Goal: Information Seeking & Learning: Compare options

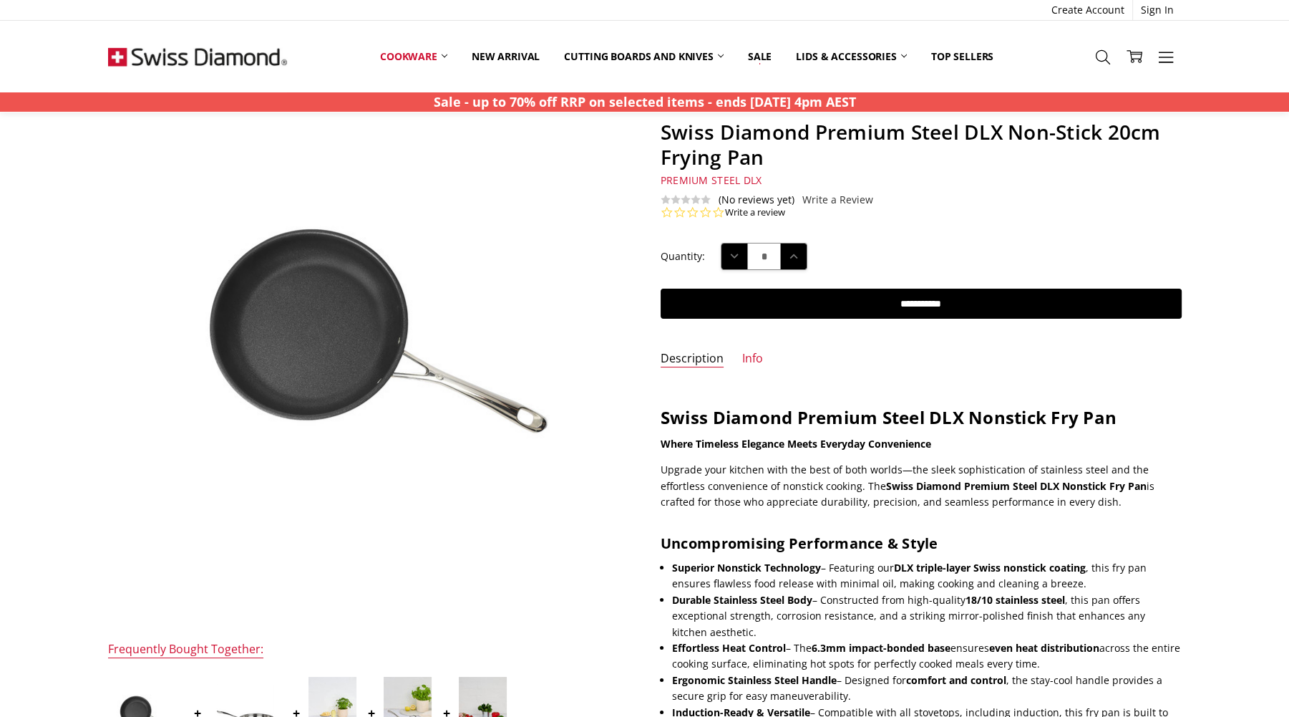
scroll to position [215, 0]
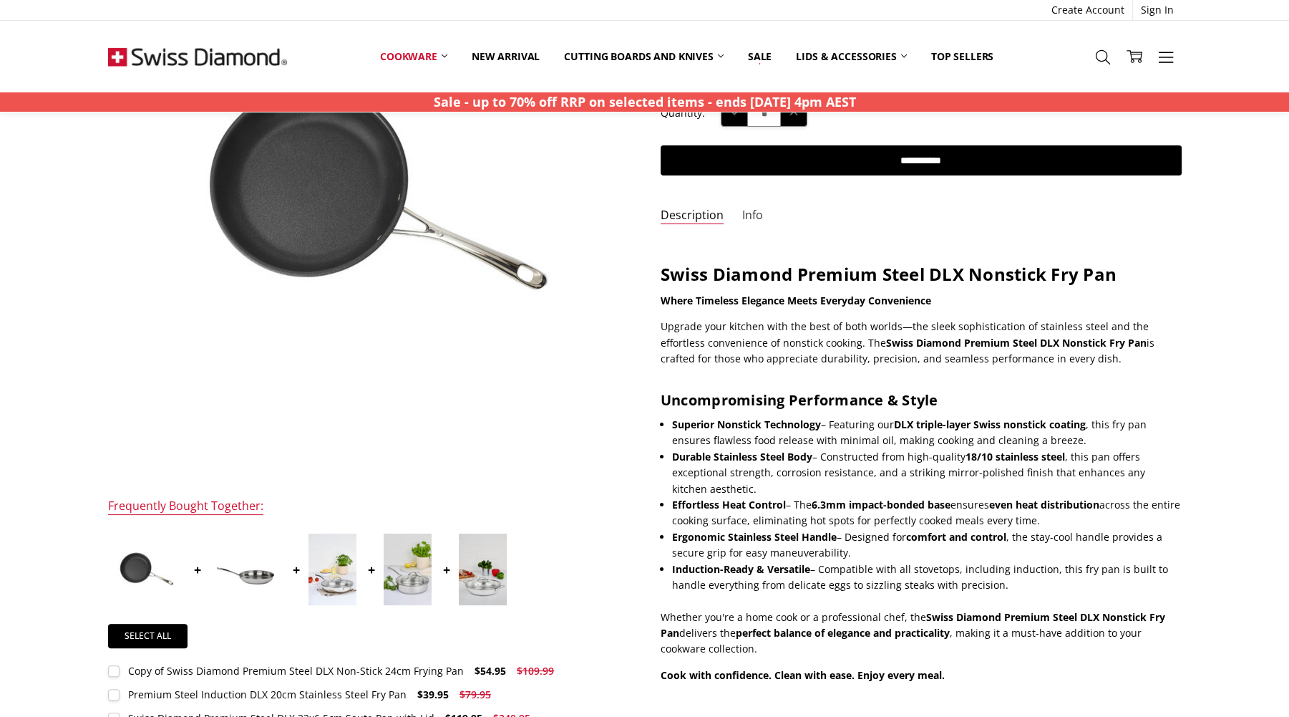
click at [756, 213] on link "Info" at bounding box center [752, 216] width 21 height 16
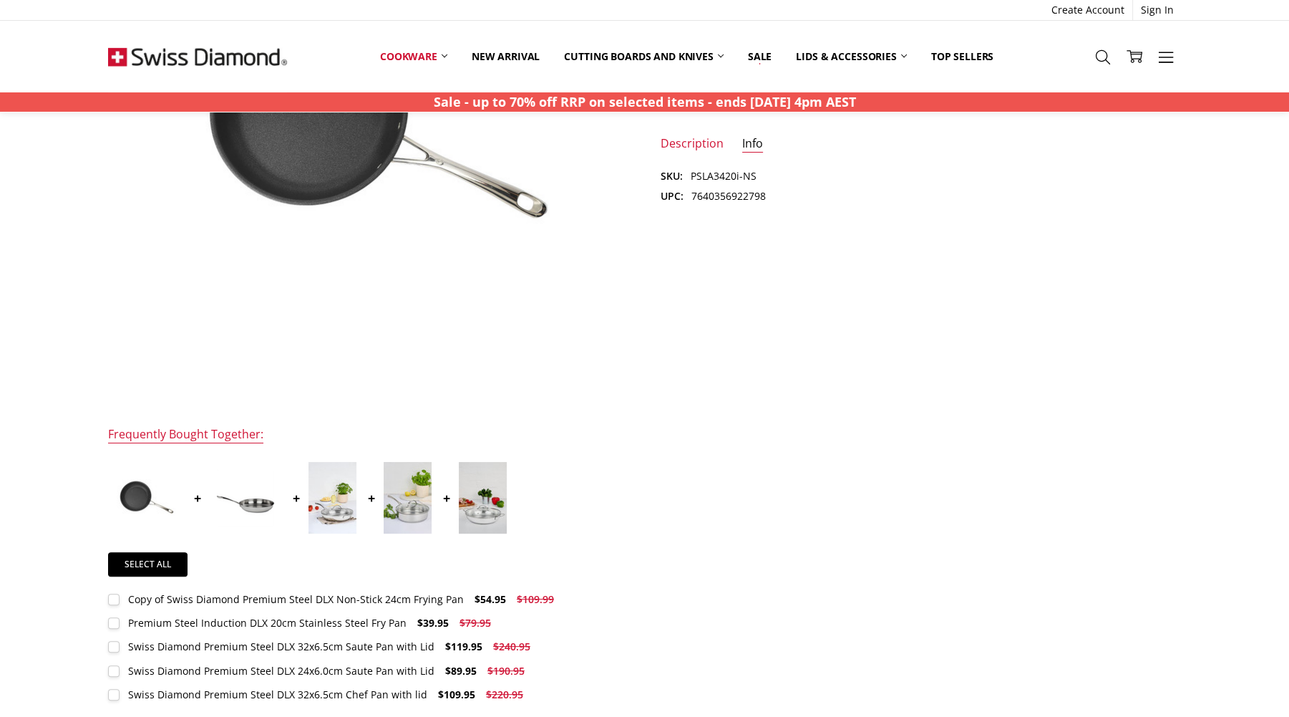
scroll to position [0, 0]
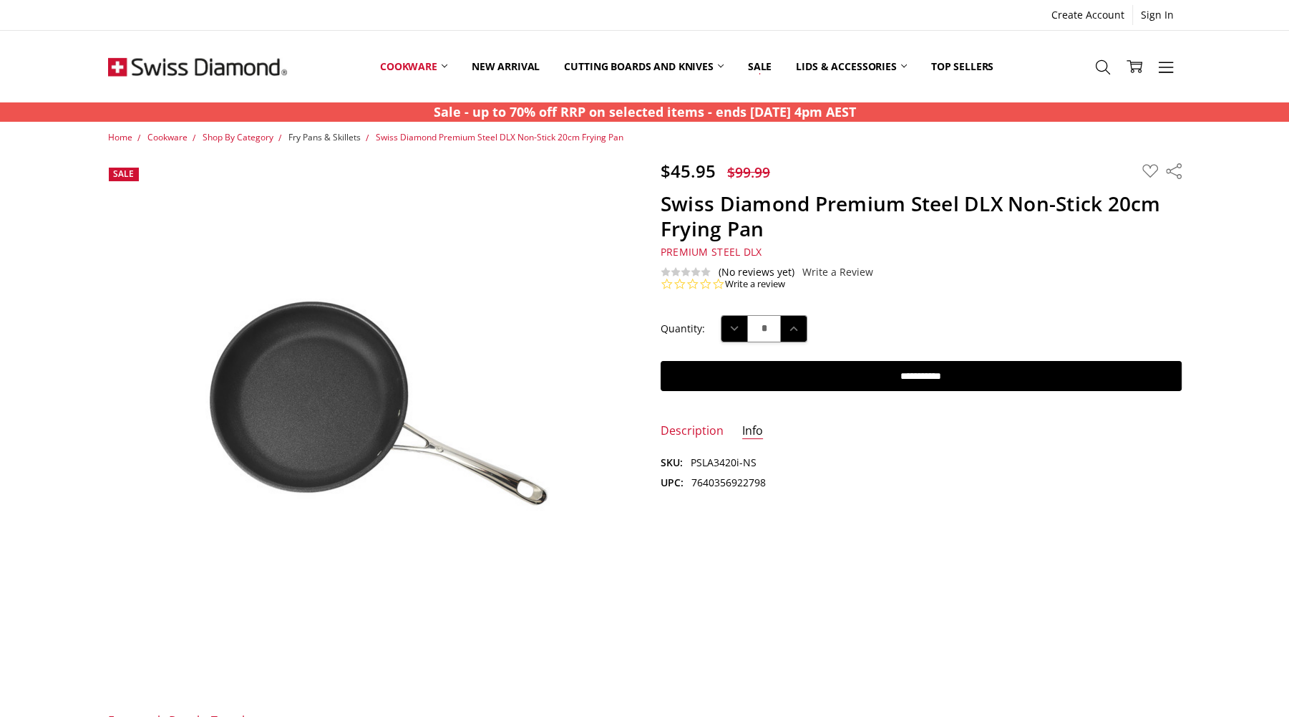
click at [334, 135] on span "Fry Pans & Skillets" at bounding box center [325, 137] width 72 height 12
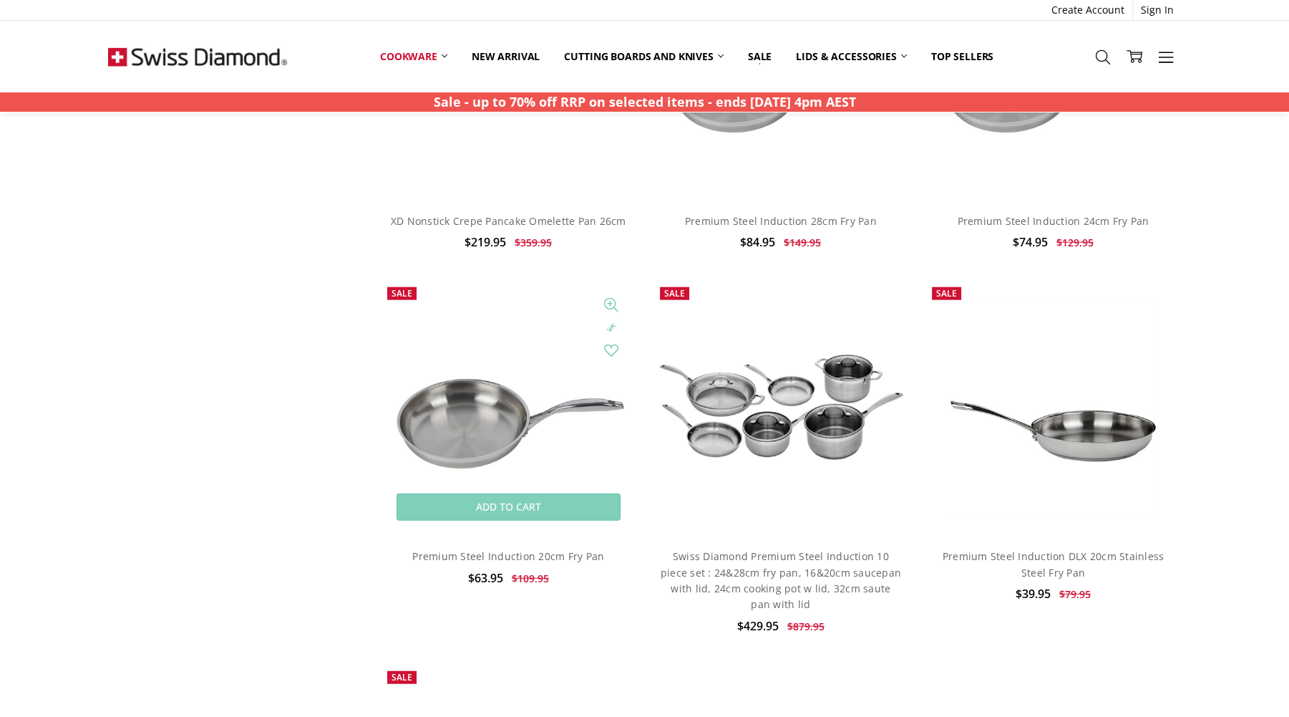
scroll to position [4367, 0]
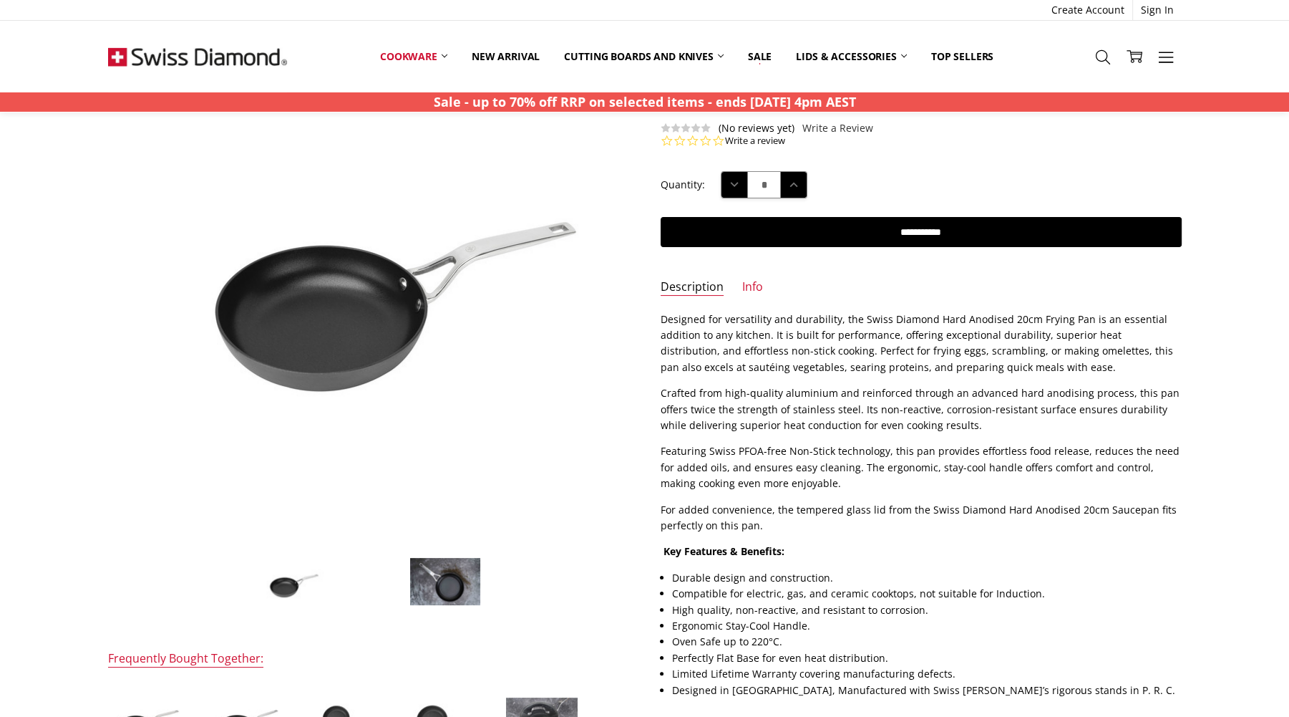
scroll to position [286, 0]
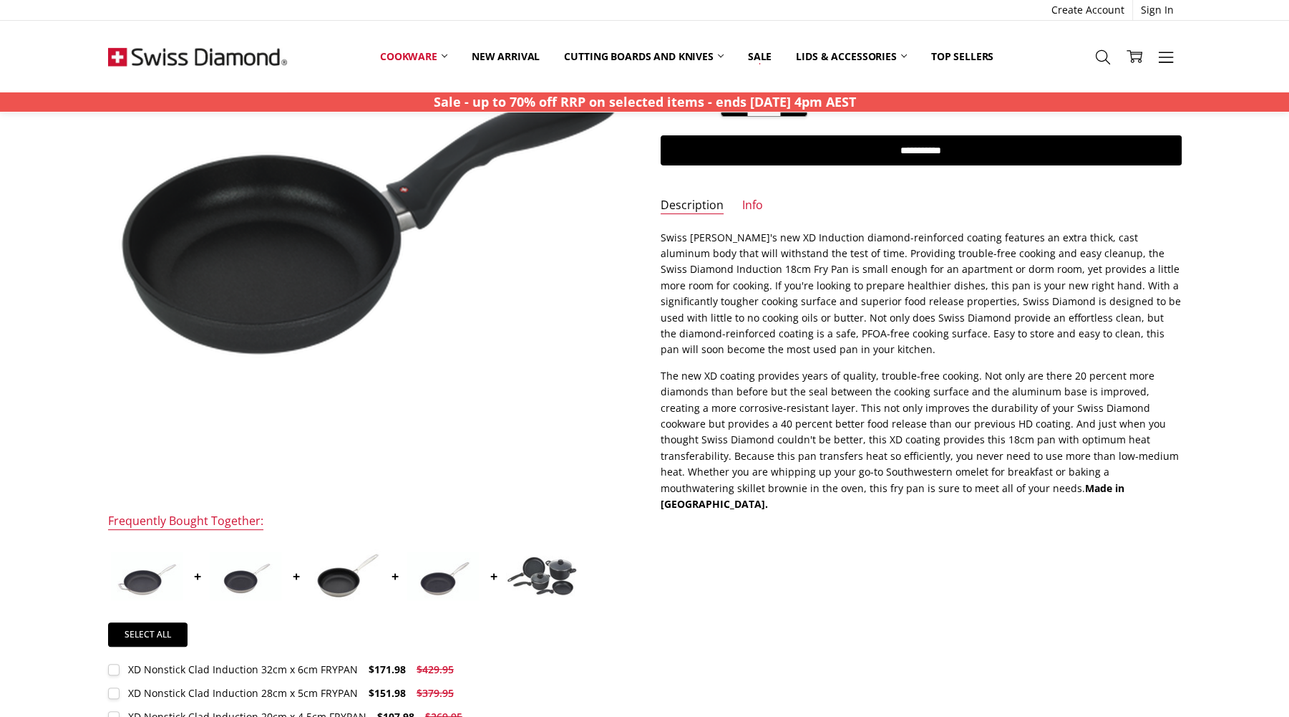
scroll to position [215, 0]
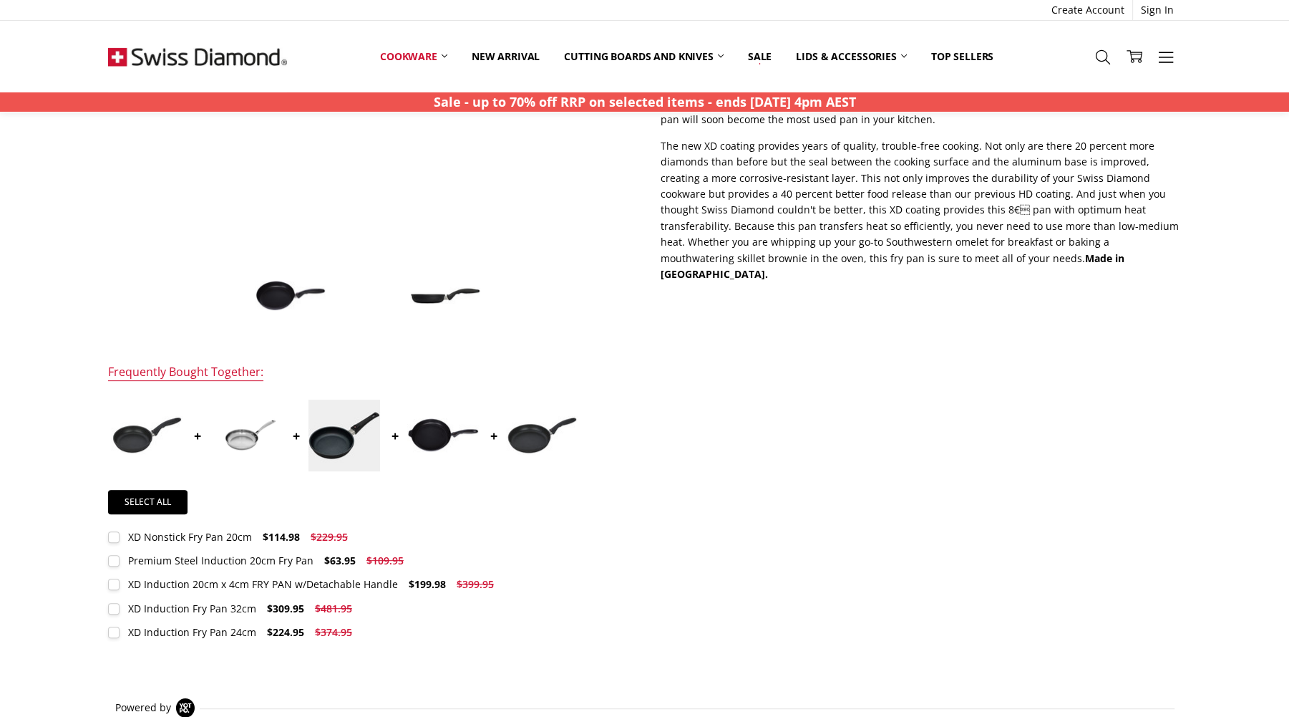
scroll to position [787, 0]
